Goal: Communication & Community: Answer question/provide support

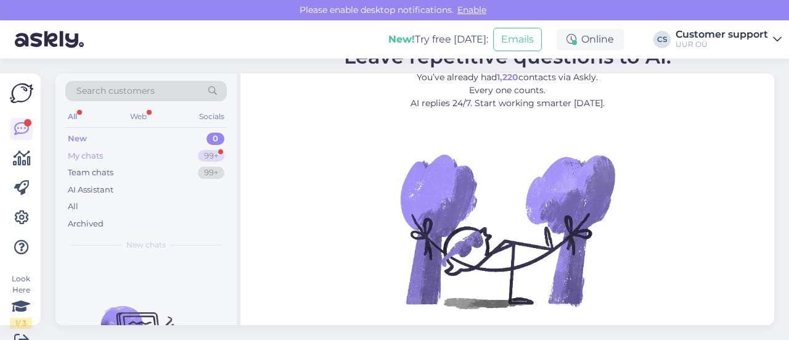
click at [128, 152] on div "My chats 99+" at bounding box center [146, 155] width 162 height 17
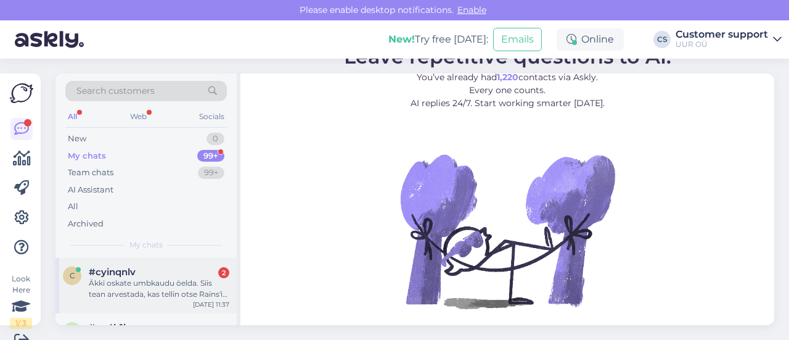
click at [188, 270] on div "#cyinqnlv 2" at bounding box center [159, 271] width 141 height 11
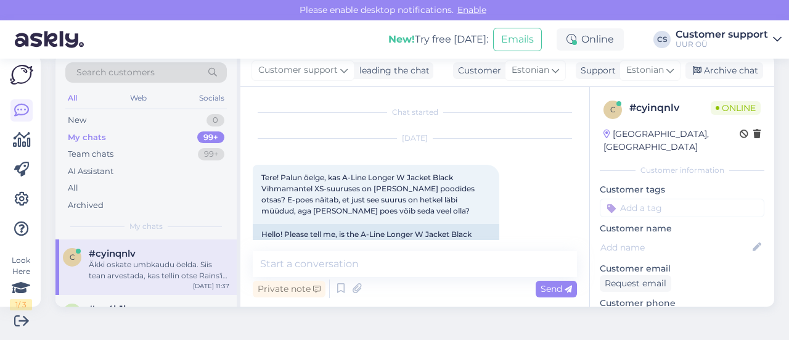
scroll to position [917, 0]
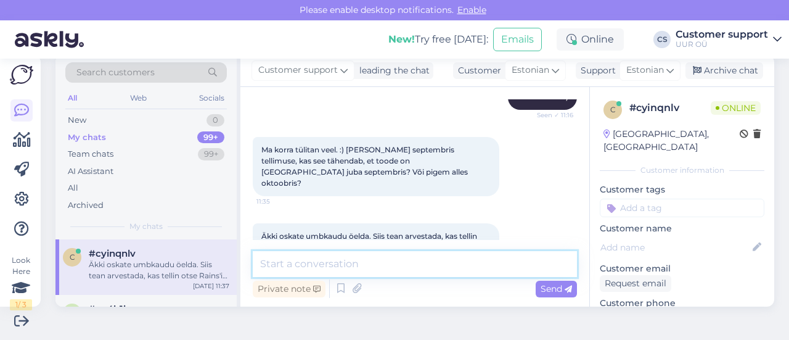
click at [382, 266] on textarea at bounding box center [415, 264] width 324 height 26
click at [349, 266] on textarea at bounding box center [415, 264] width 324 height 26
click at [373, 270] on textarea at bounding box center [415, 264] width 324 height 26
click at [371, 265] on textarea at bounding box center [415, 264] width 324 height 26
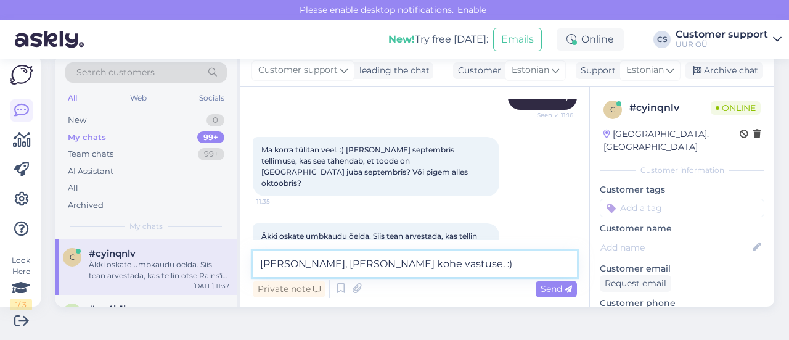
click at [345, 260] on textarea "[PERSON_NAME], [PERSON_NAME] kohe vastuse. :)" at bounding box center [415, 264] width 324 height 26
type textarea "[PERSON_NAME], [PERSON_NAME] peatselt vastuse. :)"
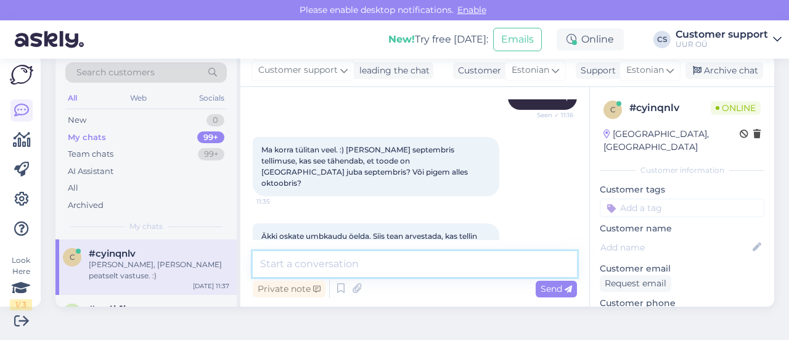
scroll to position [970, 0]
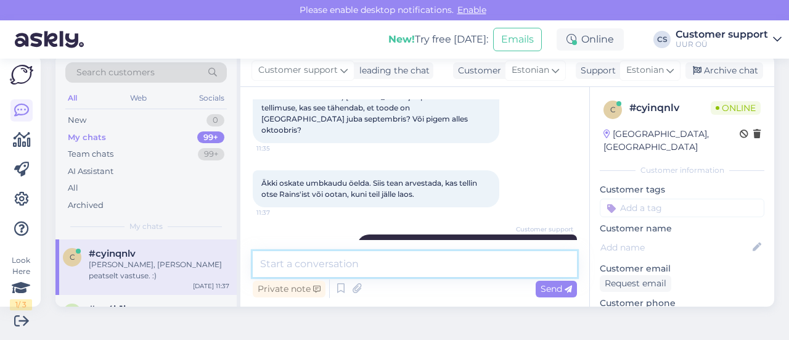
drag, startPoint x: 413, startPoint y: 259, endPoint x: 244, endPoint y: 6, distance: 303.8
click at [408, 255] on textarea at bounding box center [415, 264] width 324 height 26
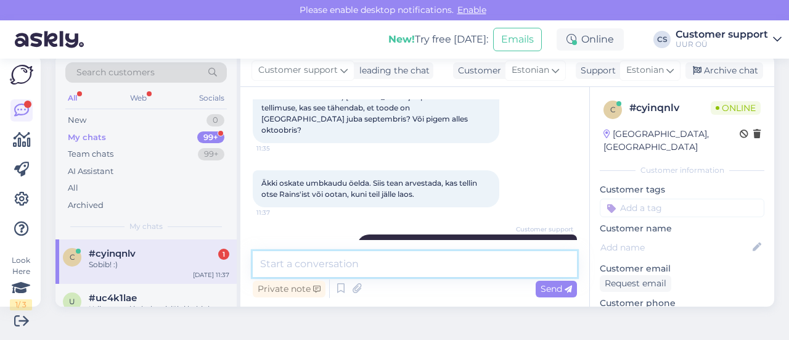
scroll to position [1023, 0]
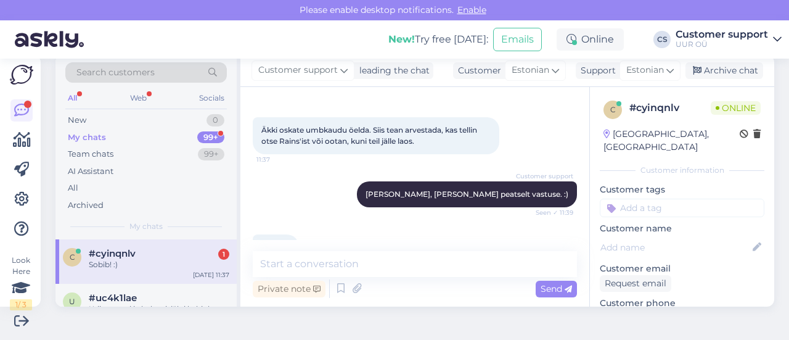
click at [324, 221] on div "Sobib! :) 11:39" at bounding box center [415, 247] width 324 height 53
click at [296, 268] on textarea at bounding box center [415, 264] width 324 height 26
click at [322, 258] on textarea at bounding box center [415, 264] width 324 height 26
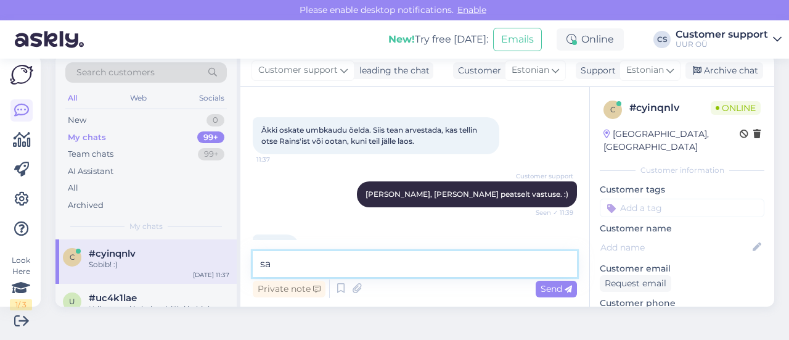
type textarea "s"
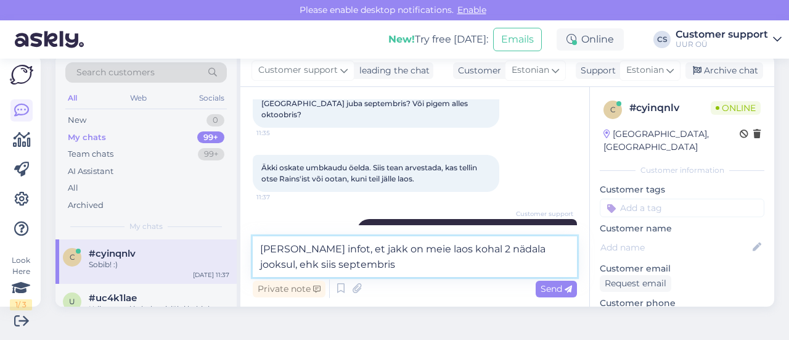
scroll to position [1038, 0]
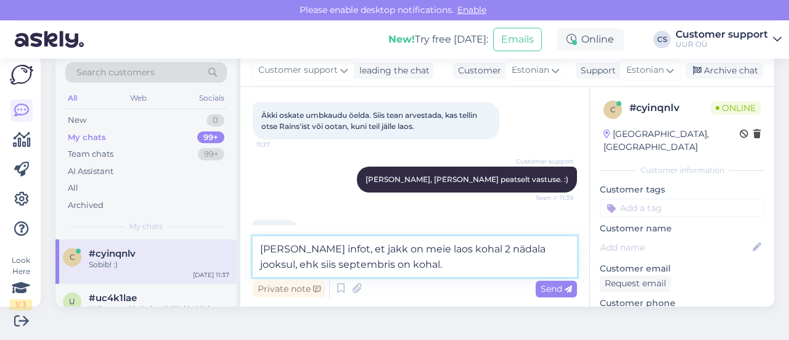
type textarea "[PERSON_NAME] infot, et jakk on meie laos kohal 2 nädala jooksul, ehk siis sept…"
click at [403, 265] on textarea "[PERSON_NAME] infot, et jakk on meie laos kohal 2 nädala jooksul, ehk siis sept…" at bounding box center [415, 256] width 324 height 41
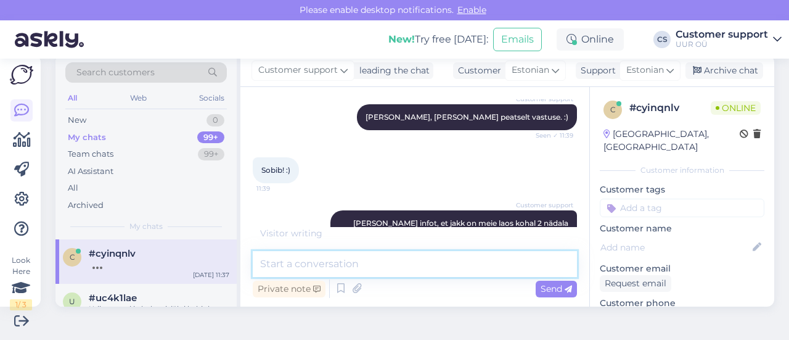
scroll to position [1140, 0]
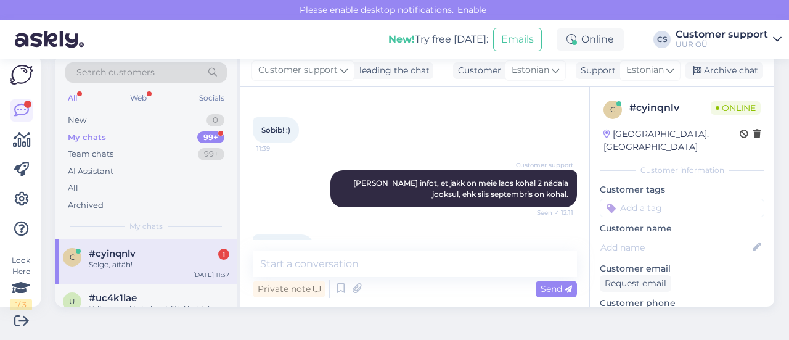
click at [192, 282] on div "c #cyinqnlv 1 Selge, aitäh! [DATE] 11:37" at bounding box center [146, 261] width 181 height 44
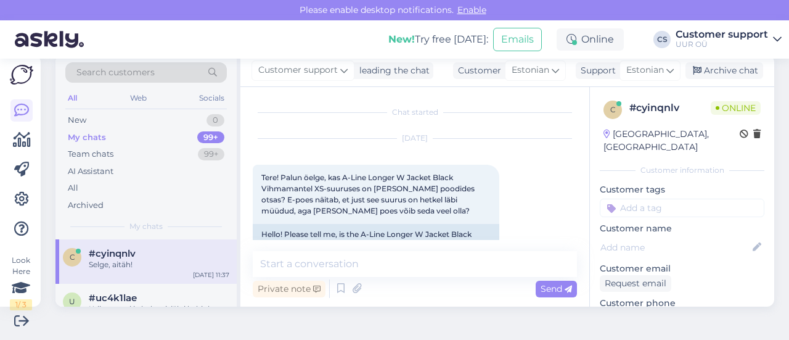
click at [170, 264] on div "Selge, aitäh!" at bounding box center [159, 264] width 141 height 11
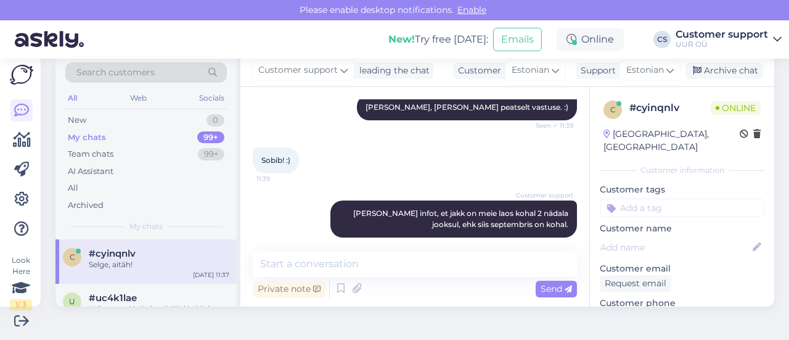
scroll to position [1140, 0]
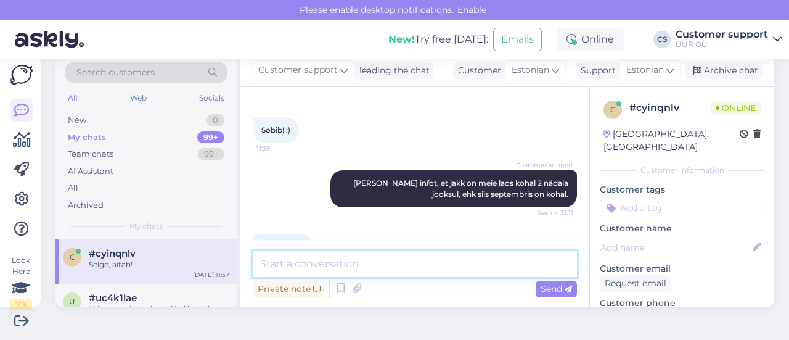
click at [354, 276] on textarea at bounding box center [415, 264] width 324 height 26
